Goal: Task Accomplishment & Management: Manage account settings

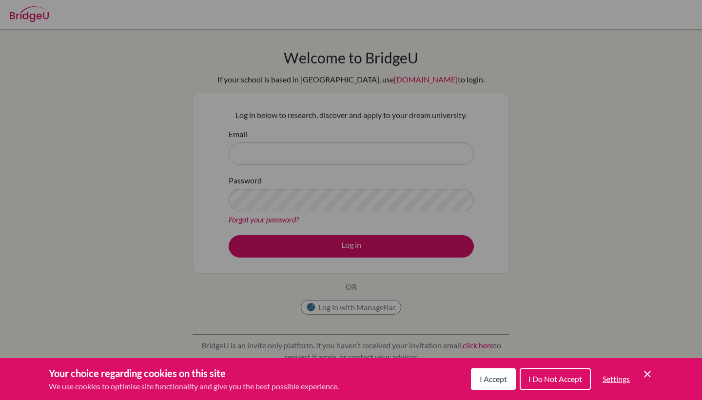
click at [394, 203] on div "Cookie Preferences" at bounding box center [351, 200] width 702 height 400
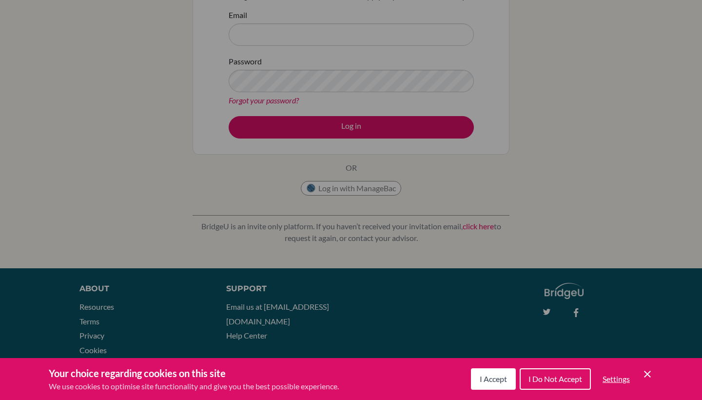
scroll to position [118, 0]
click at [645, 371] on icon "Cookie Control Close Icon" at bounding box center [647, 374] width 12 height 12
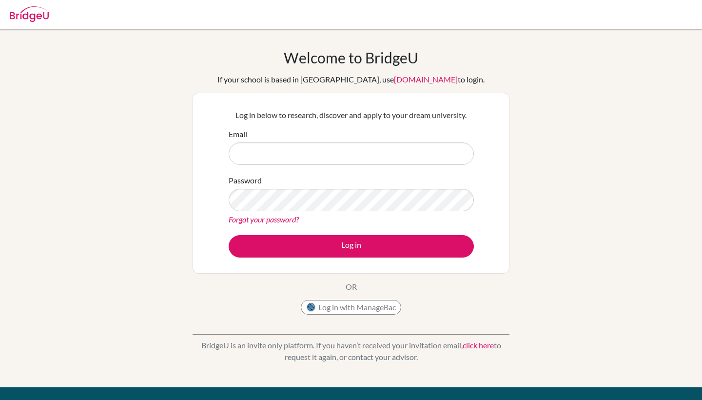
scroll to position [0, 0]
click at [295, 148] on input "Email" at bounding box center [351, 153] width 245 height 22
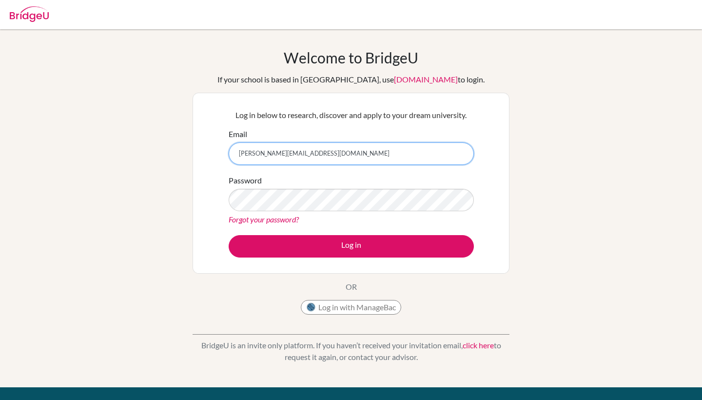
type input "[PERSON_NAME][EMAIL_ADDRESS][DOMAIN_NAME]"
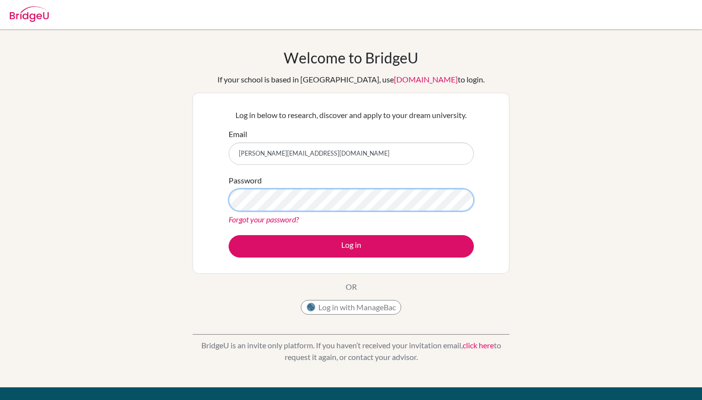
click at [351, 246] on button "Log in" at bounding box center [351, 246] width 245 height 22
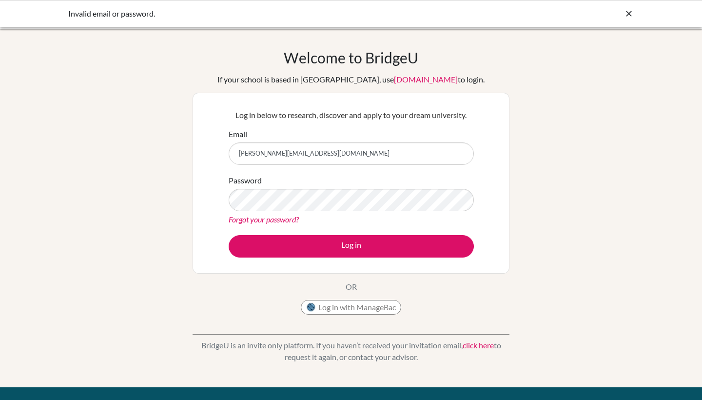
click at [351, 220] on div "Forgot your password?" at bounding box center [351, 220] width 245 height 12
click at [302, 153] on input "[PERSON_NAME][EMAIL_ADDRESS][DOMAIN_NAME]" at bounding box center [351, 153] width 245 height 22
click at [295, 154] on input "[PERSON_NAME][EMAIL_ADDRESS][DOMAIN_NAME]" at bounding box center [351, 153] width 245 height 22
type input "guillemette.umnik@ris.ae"
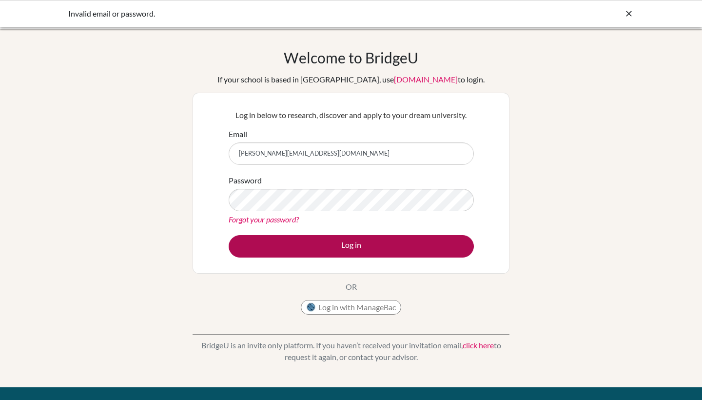
click at [325, 246] on button "Log in" at bounding box center [351, 246] width 245 height 22
